Goal: Task Accomplishment & Management: Use online tool/utility

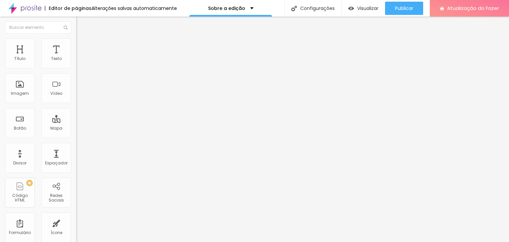
click at [76, 38] on li "Conteúdo" at bounding box center [114, 35] width 76 height 7
drag, startPoint x: 16, startPoint y: 65, endPoint x: 23, endPoint y: 66, distance: 6.6
click at [76, 56] on font "Alinhamento" at bounding box center [89, 54] width 26 height 6
click at [76, 38] on img at bounding box center [79, 41] width 6 height 6
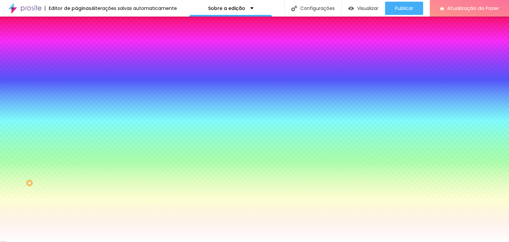
click at [76, 45] on img at bounding box center [79, 48] width 6 height 6
